Goal: Information Seeking & Learning: Learn about a topic

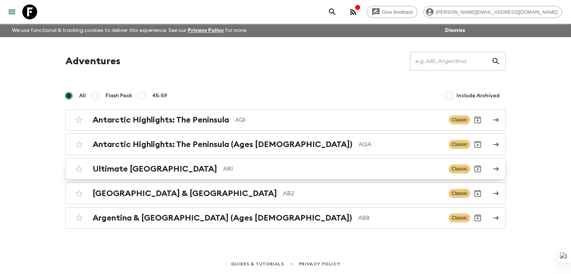
click at [135, 172] on h2 "Ultimate [GEOGRAPHIC_DATA]" at bounding box center [155, 169] width 124 height 10
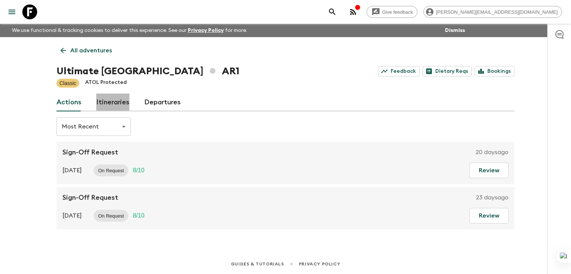
click at [112, 100] on link "Itineraries" at bounding box center [112, 103] width 33 height 18
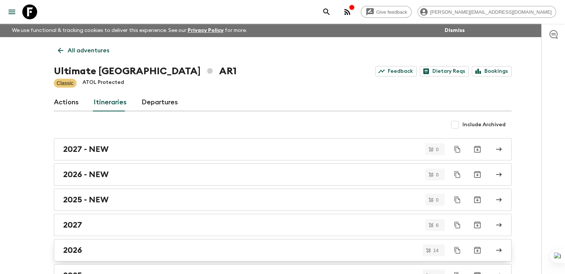
click at [78, 243] on link "2026" at bounding box center [283, 250] width 458 height 22
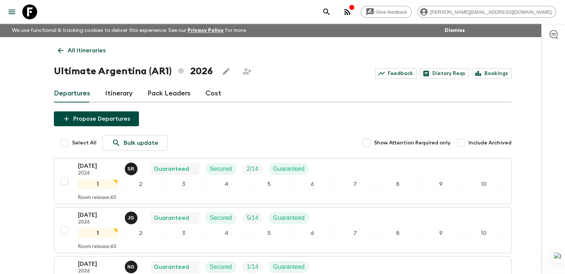
click at [62, 50] on icon at bounding box center [61, 51] width 6 height 6
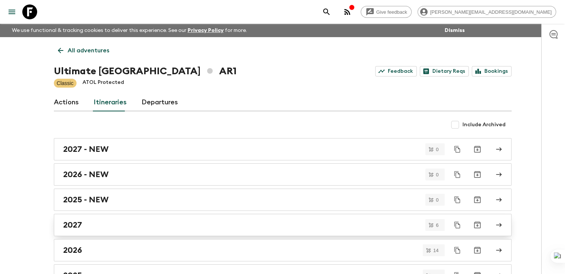
click at [70, 225] on h2 "2027" at bounding box center [72, 225] width 19 height 10
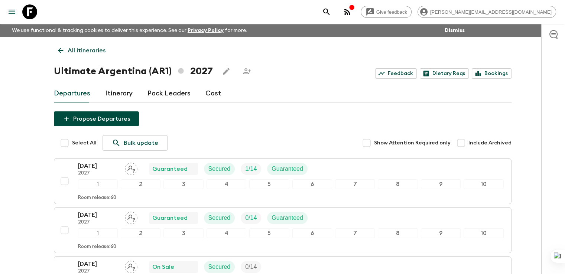
click at [73, 51] on p "All itineraries" at bounding box center [87, 50] width 38 height 9
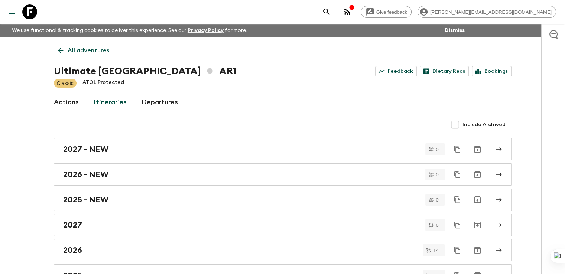
click at [58, 53] on icon at bounding box center [60, 50] width 8 height 8
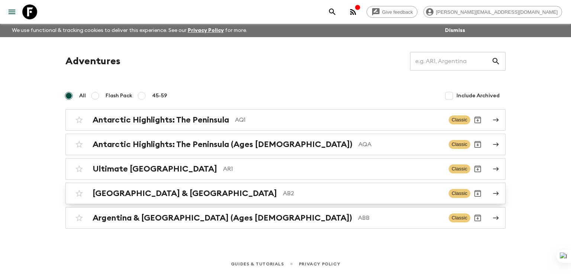
click at [125, 192] on h2 "[GEOGRAPHIC_DATA] & [GEOGRAPHIC_DATA]" at bounding box center [185, 194] width 184 height 10
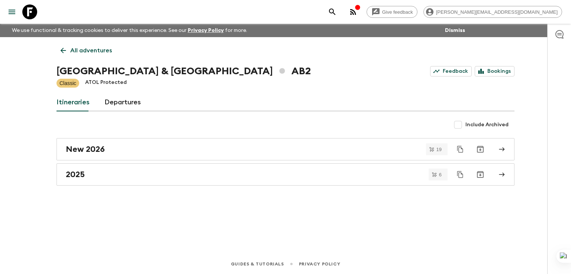
click at [360, 10] on icon "button" at bounding box center [357, 7] width 6 height 6
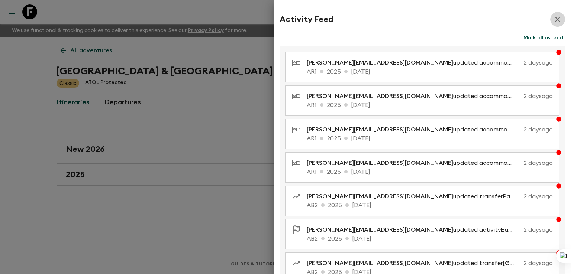
click at [554, 18] on icon "button" at bounding box center [557, 19] width 9 height 9
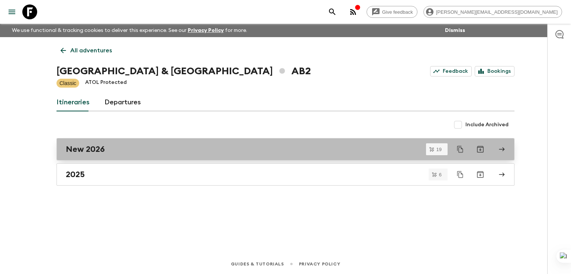
click at [90, 146] on h2 "New 2026" at bounding box center [85, 150] width 39 height 10
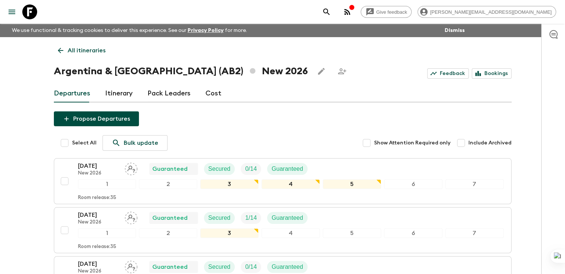
click at [68, 51] on p "All itineraries" at bounding box center [87, 50] width 38 height 9
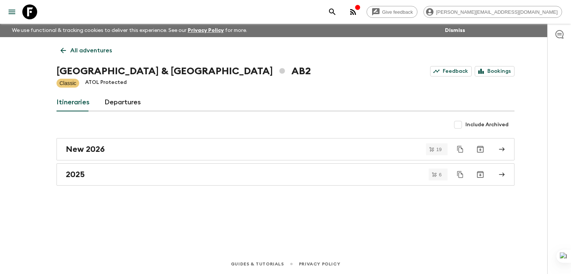
click at [61, 51] on icon at bounding box center [63, 50] width 8 height 8
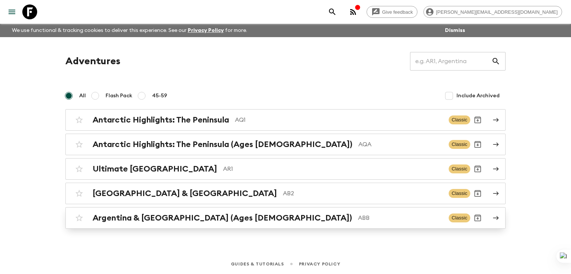
click at [168, 217] on h2 "Argentina & [GEOGRAPHIC_DATA] (Ages [DEMOGRAPHIC_DATA])" at bounding box center [222, 218] width 259 height 10
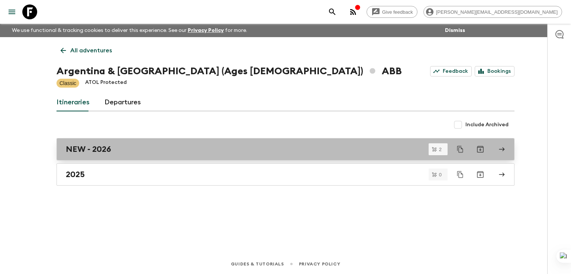
click at [71, 149] on h2 "NEW - 2026" at bounding box center [88, 150] width 45 height 10
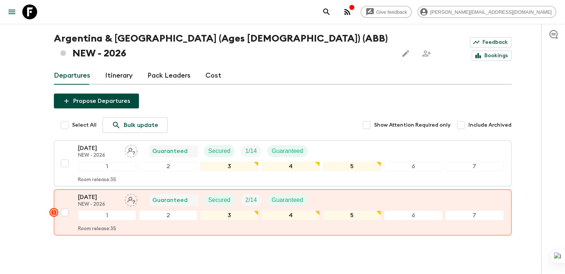
scroll to position [36, 0]
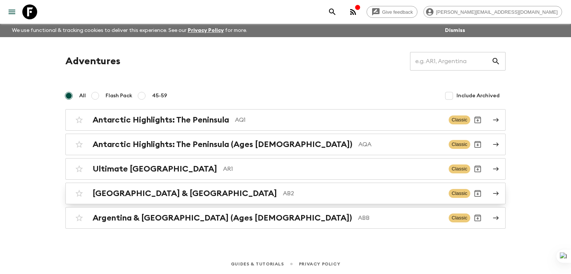
click at [140, 192] on h2 "[GEOGRAPHIC_DATA] & [GEOGRAPHIC_DATA]" at bounding box center [185, 194] width 184 height 10
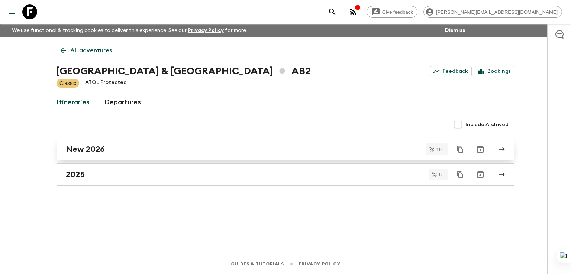
click at [92, 149] on h2 "New 2026" at bounding box center [85, 150] width 39 height 10
